Goal: Task Accomplishment & Management: Complete application form

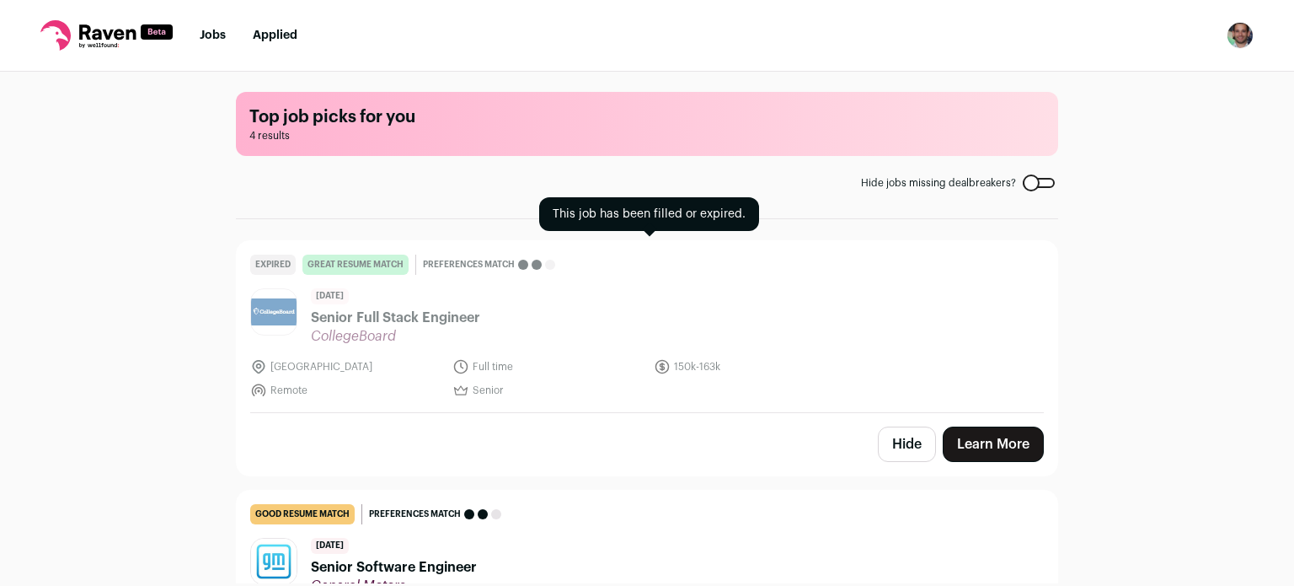
click at [407, 323] on span "Senior Full Stack Engineer" at bounding box center [395, 318] width 169 height 20
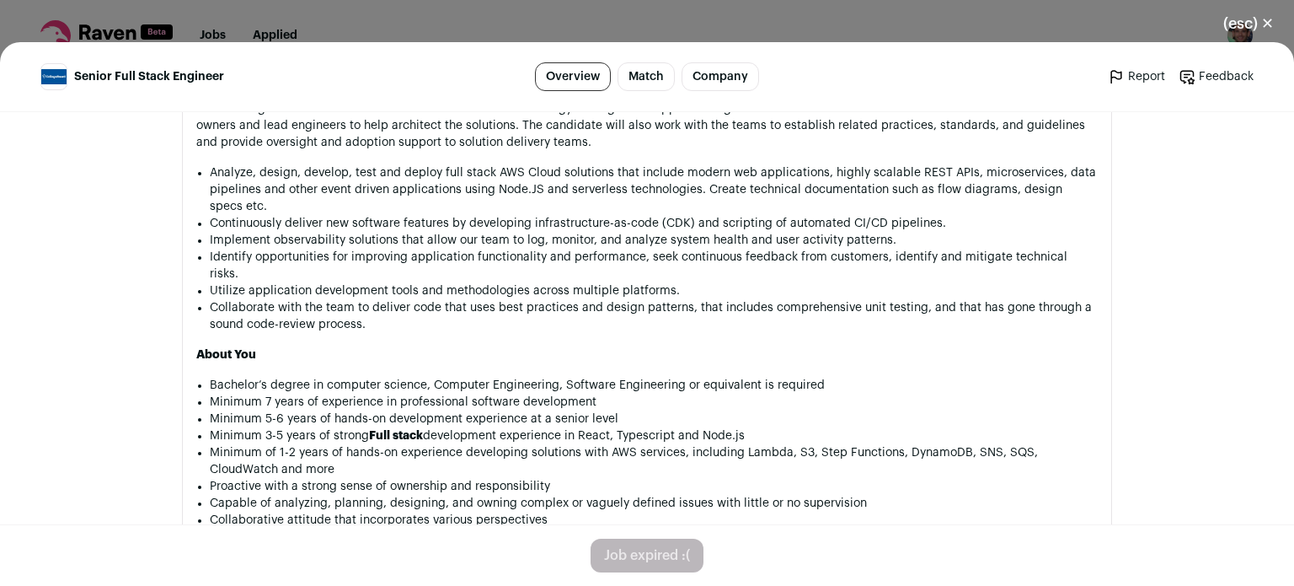
scroll to position [1296, 0]
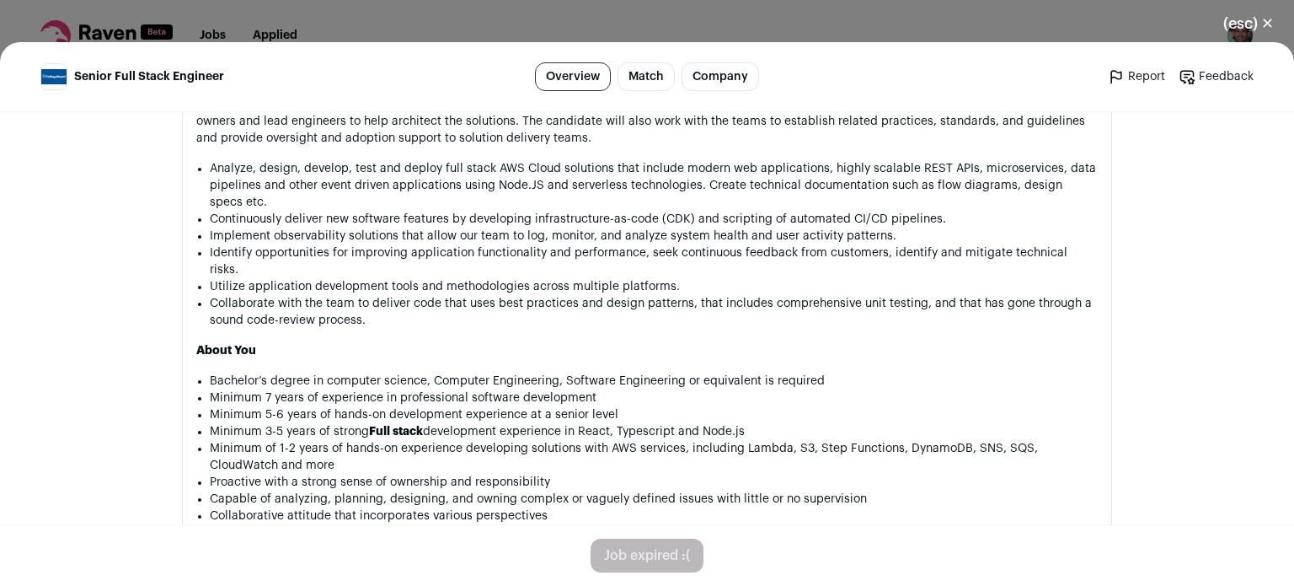
click at [1136, 23] on div "(esc) ✕ Senior Full Stack Engineer Overview Match Company Report Feedback Repor…" at bounding box center [647, 293] width 1294 height 586
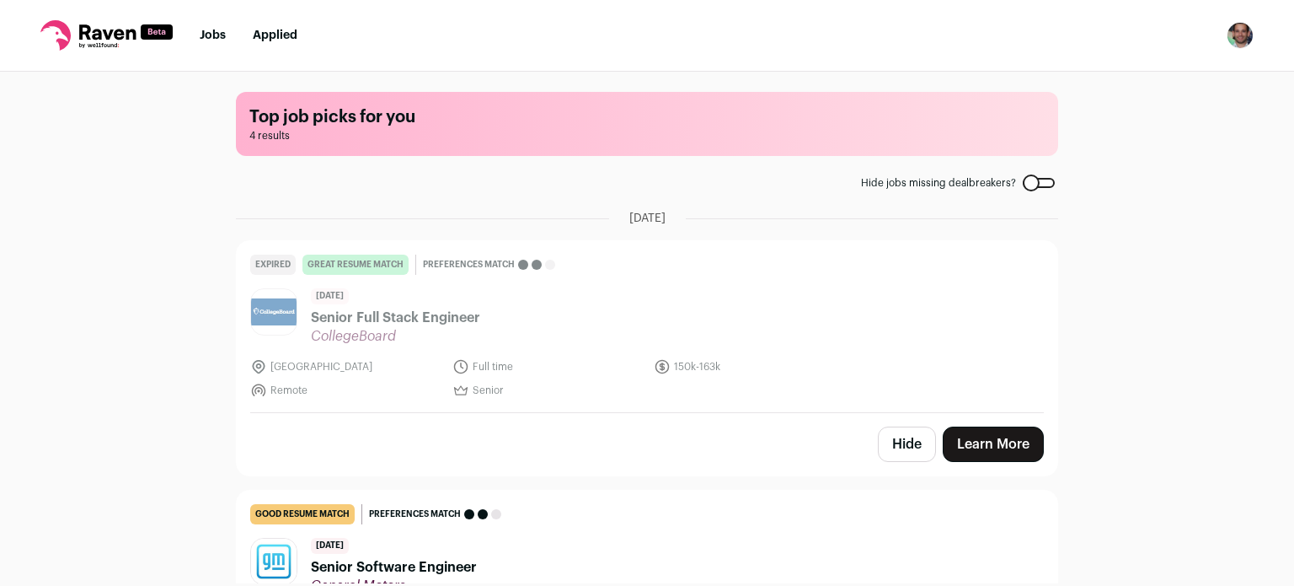
click at [891, 442] on button "Hide" at bounding box center [907, 443] width 58 height 35
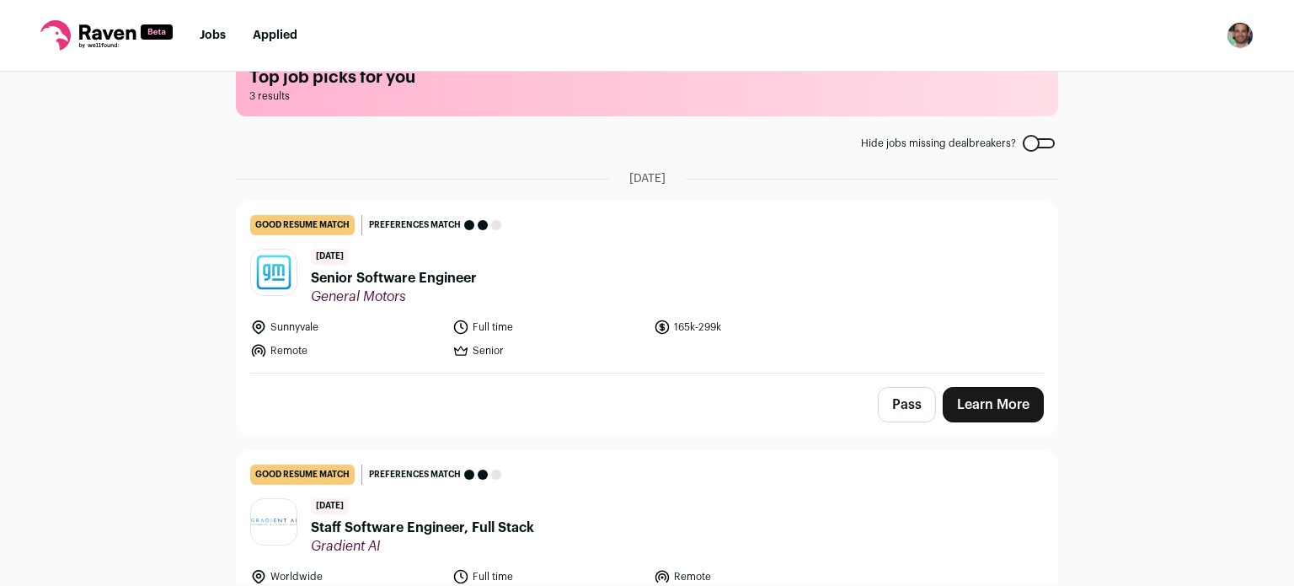
scroll to position [0, 0]
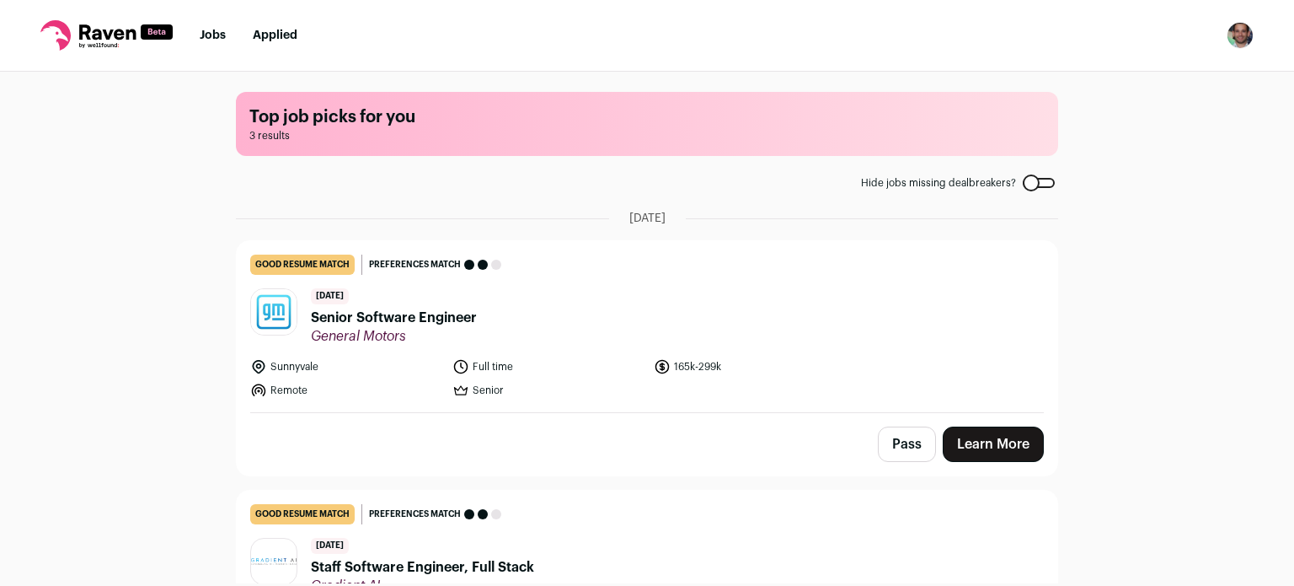
click at [399, 324] on span "Senior Software Engineer" at bounding box center [394, 318] width 166 height 20
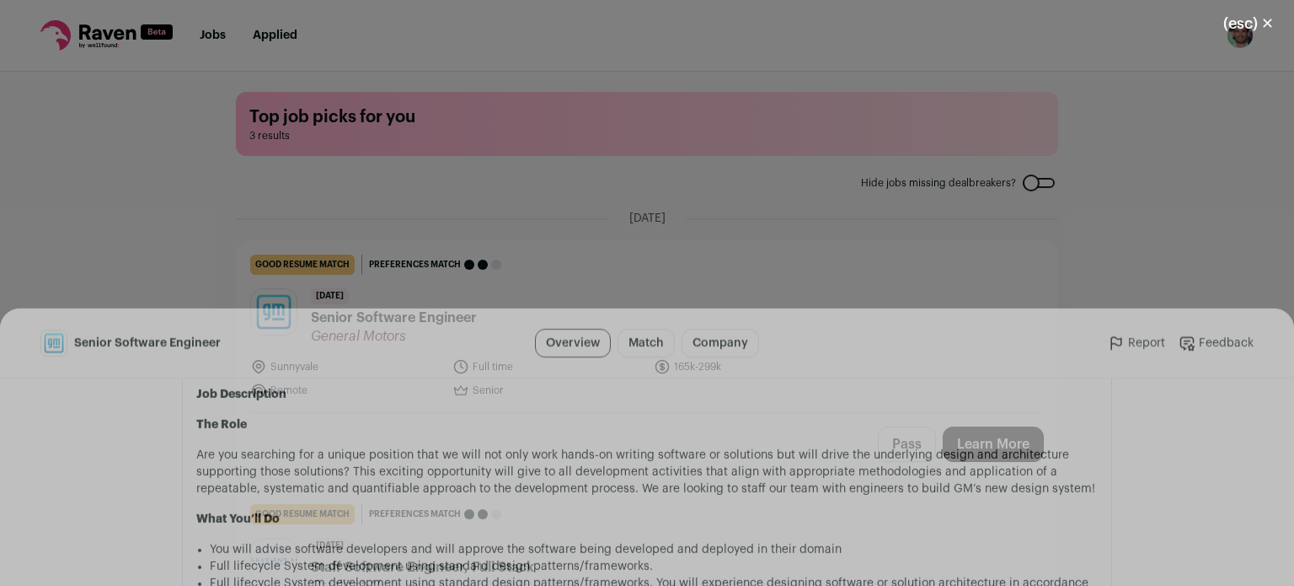
scroll to position [865, 0]
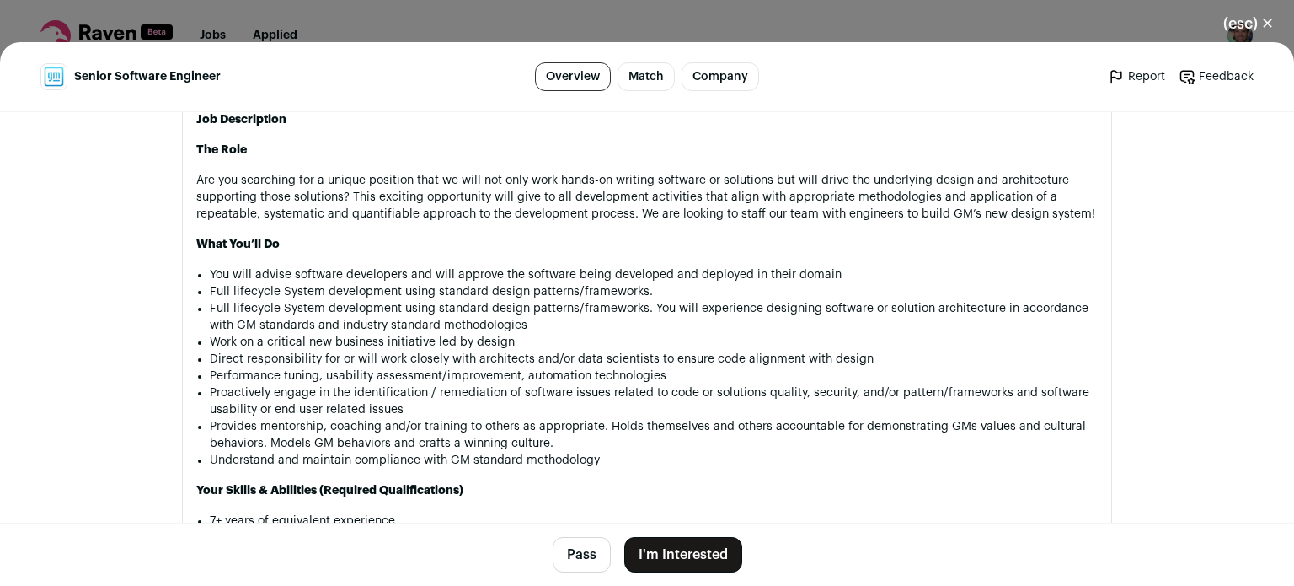
click at [566, 563] on button "Pass" at bounding box center [582, 554] width 58 height 35
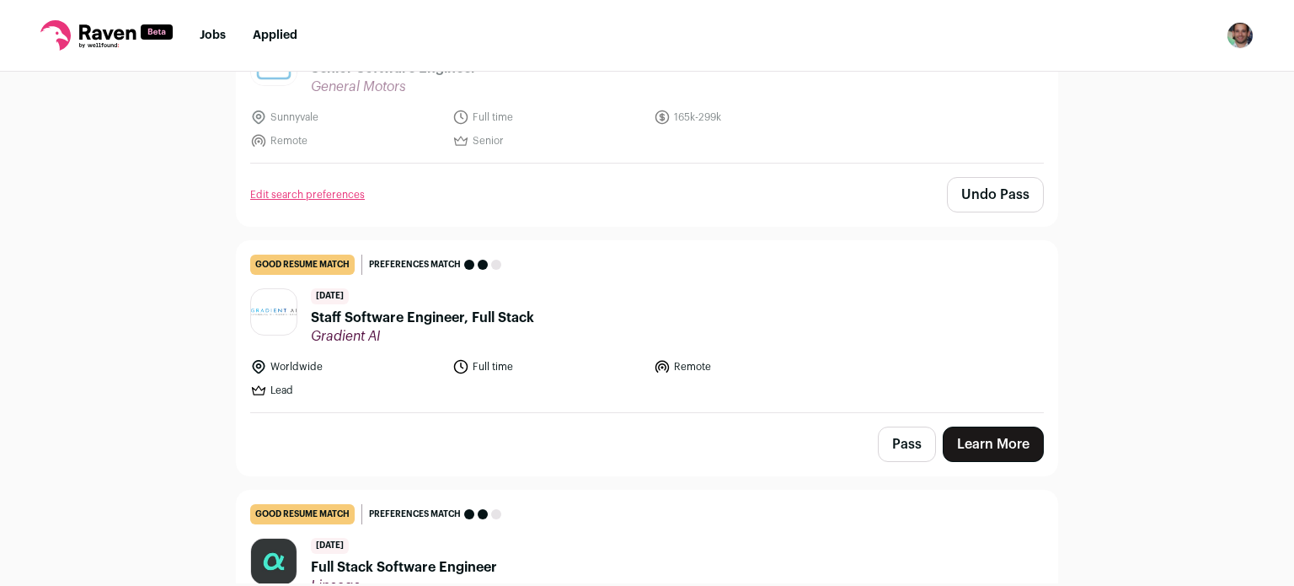
scroll to position [251, 0]
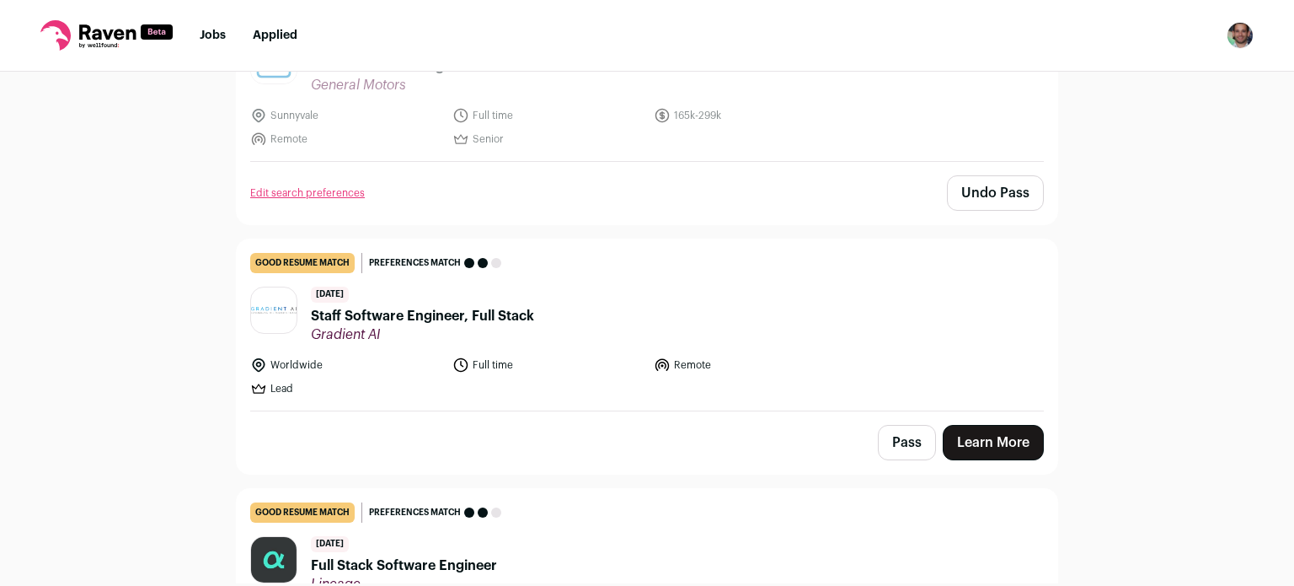
click at [468, 306] on span "Staff Software Engineer, Full Stack" at bounding box center [422, 316] width 223 height 20
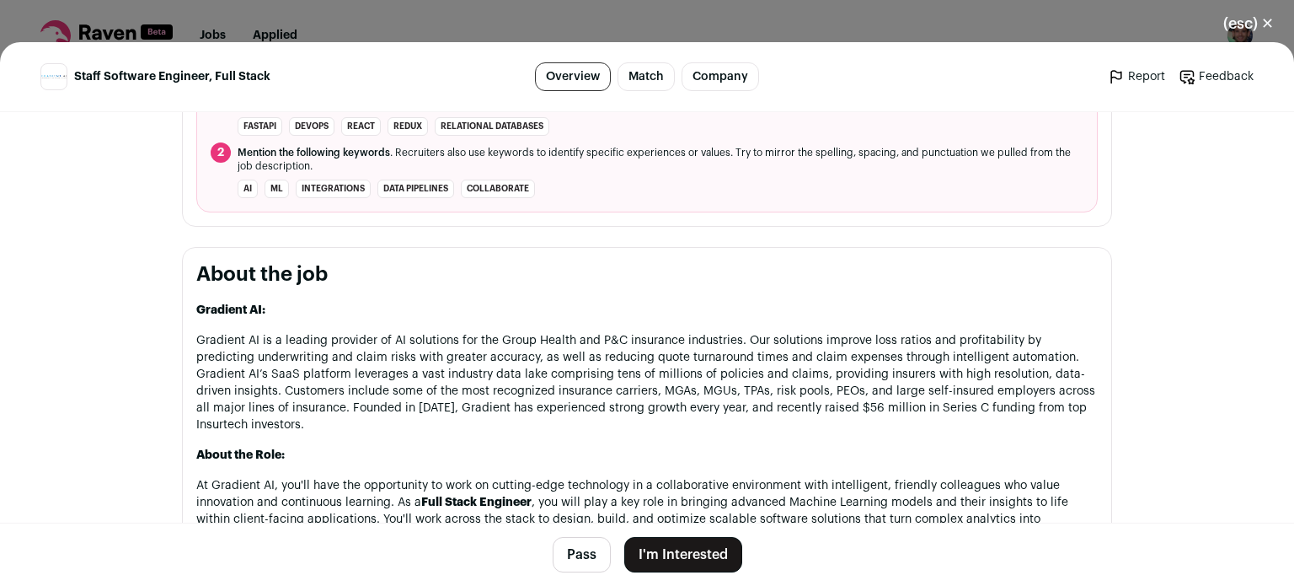
scroll to position [750, 0]
click at [587, 560] on button "Pass" at bounding box center [582, 554] width 58 height 35
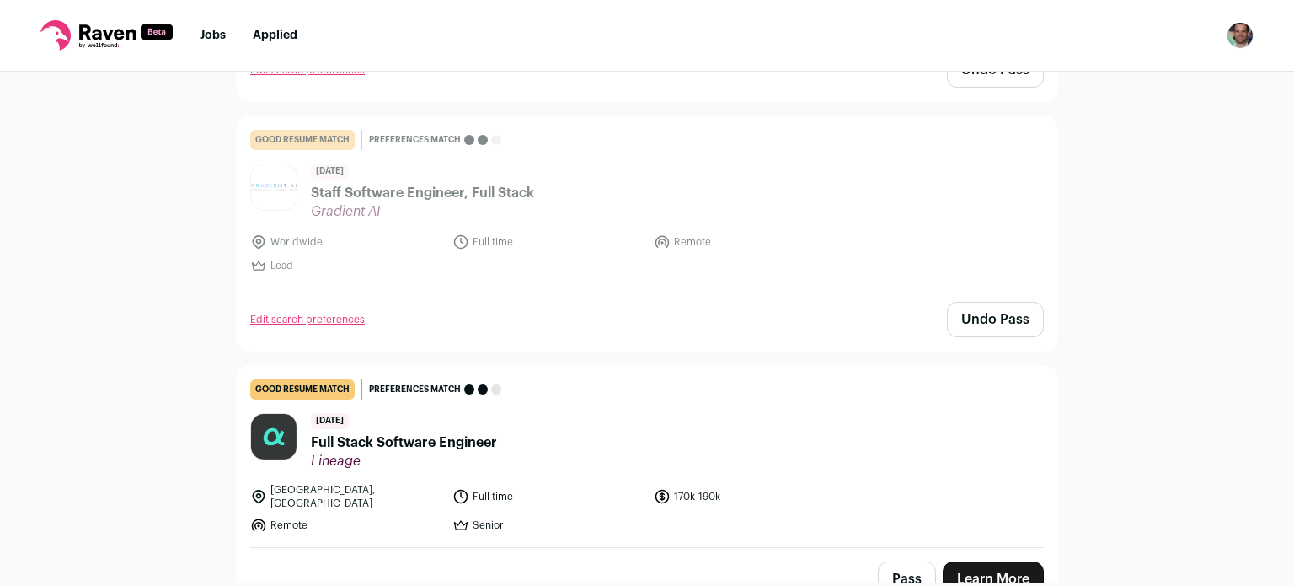
scroll to position [389, 0]
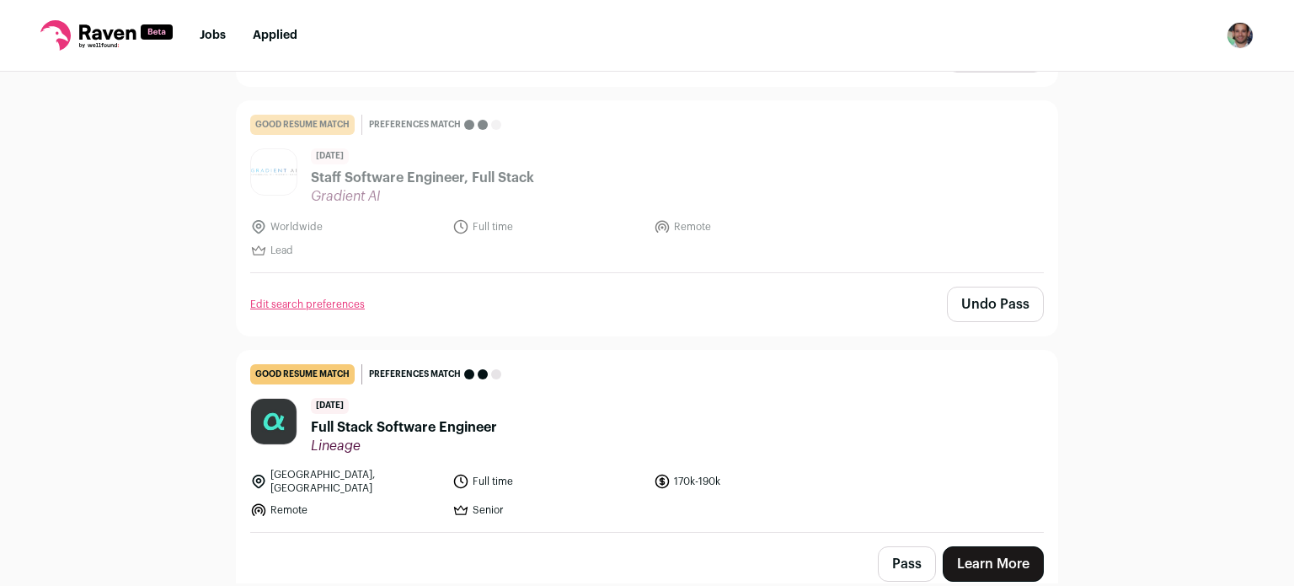
click at [447, 414] on div "[DATE] Full Stack Software Engineer Lineage" at bounding box center [404, 426] width 186 height 56
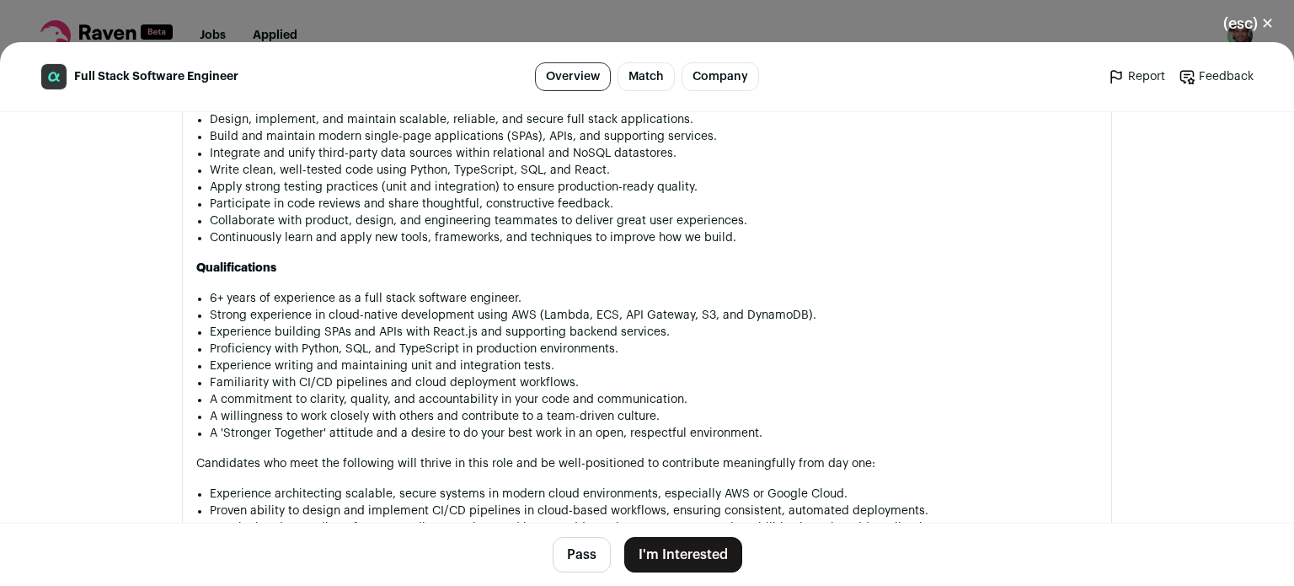
scroll to position [1108, 0]
click at [686, 548] on button "I'm Interested" at bounding box center [683, 554] width 118 height 35
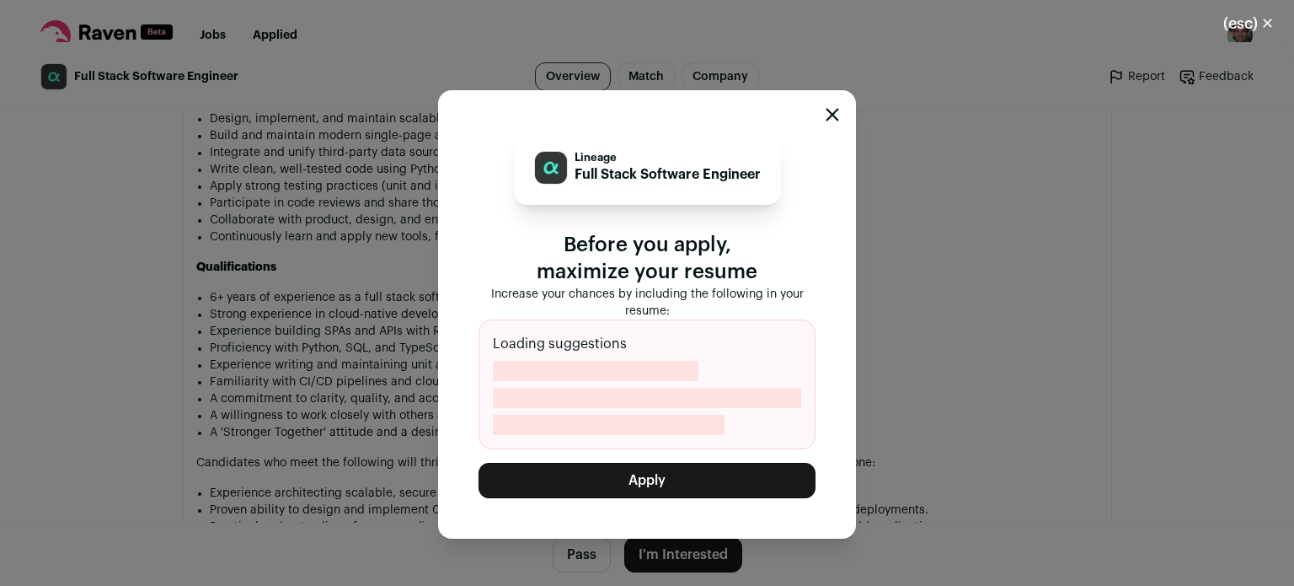
click at [667, 495] on button "Apply" at bounding box center [647, 480] width 337 height 35
